Goal: Find specific page/section: Find specific page/section

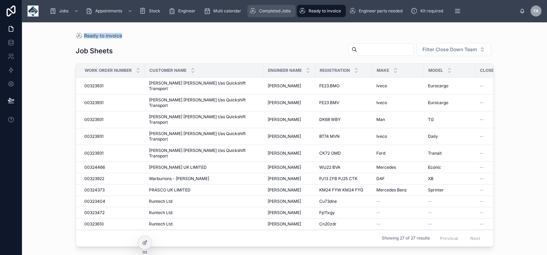
drag, startPoint x: 258, startPoint y: 15, endPoint x: 327, endPoint y: 13, distance: 69.5
click at [258, 14] on div "Completed Jobs" at bounding box center [271, 11] width 44 height 11
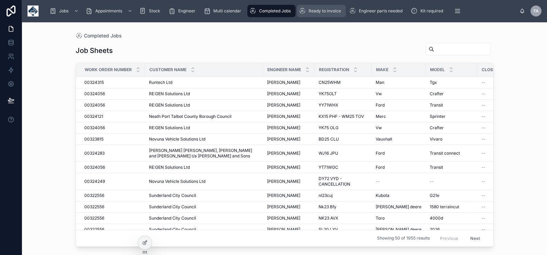
click at [320, 16] on div "Ready to invoice" at bounding box center [321, 11] width 45 height 11
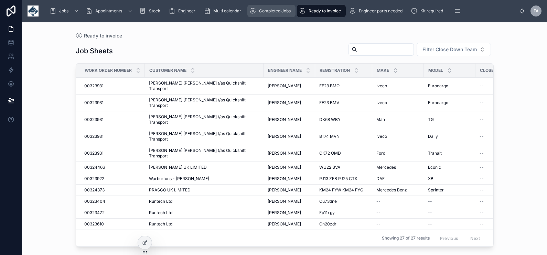
click at [272, 9] on span "Completed Jobs" at bounding box center [275, 11] width 32 height 6
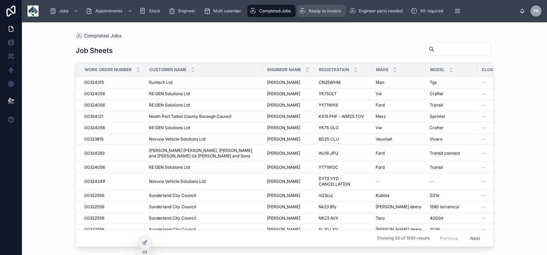
click at [339, 11] on span "Ready to invoice" at bounding box center [325, 11] width 32 height 6
